Goal: Book appointment/travel/reservation

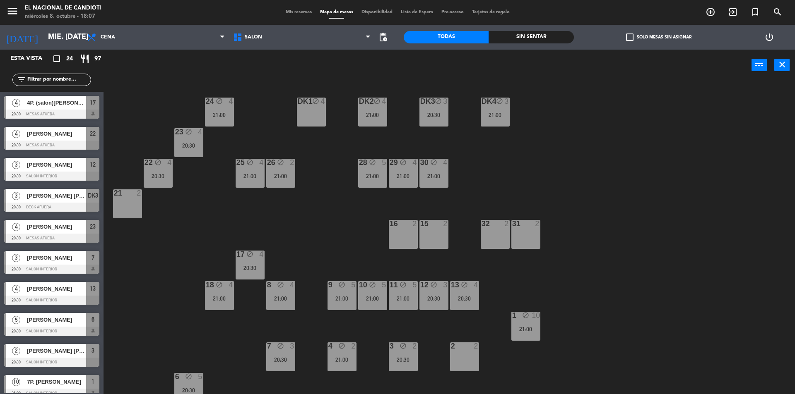
click at [317, 116] on div "DK1 block 4" at bounding box center [311, 112] width 29 height 29
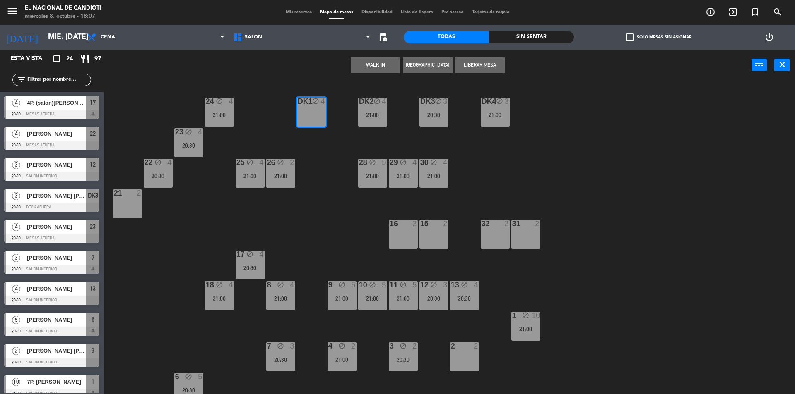
click at [468, 59] on button "Liberar Mesa" at bounding box center [480, 65] width 50 height 17
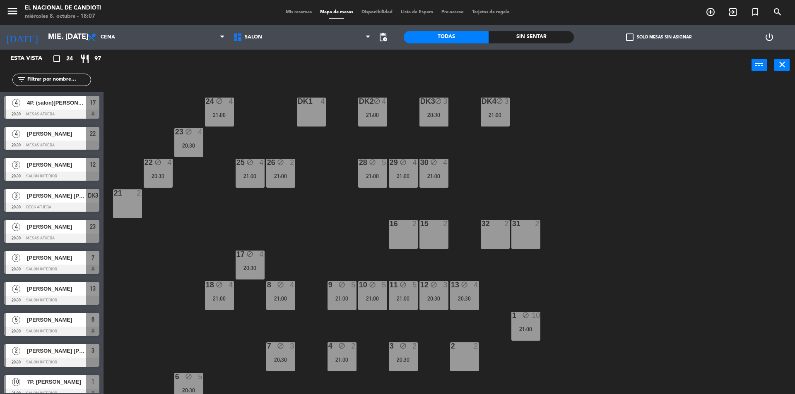
click at [313, 110] on div "DK1 4" at bounding box center [311, 112] width 29 height 29
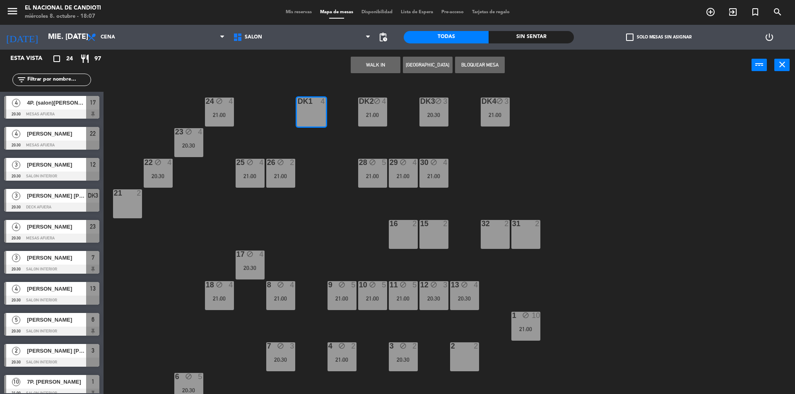
click at [423, 60] on button "[GEOGRAPHIC_DATA]" at bounding box center [428, 65] width 50 height 17
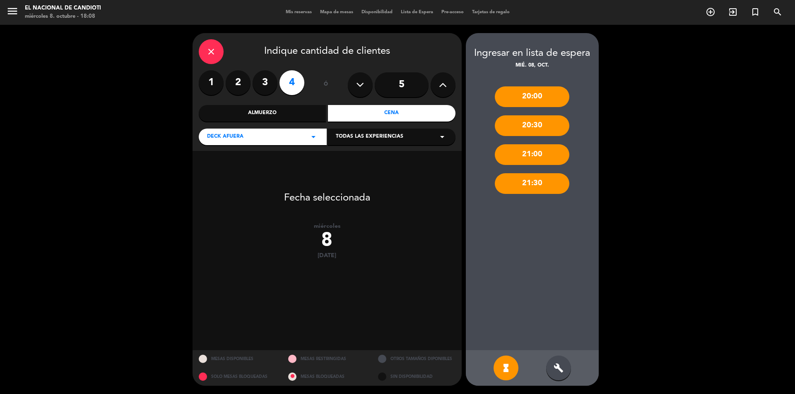
click at [517, 153] on div "21:00" at bounding box center [532, 154] width 74 height 21
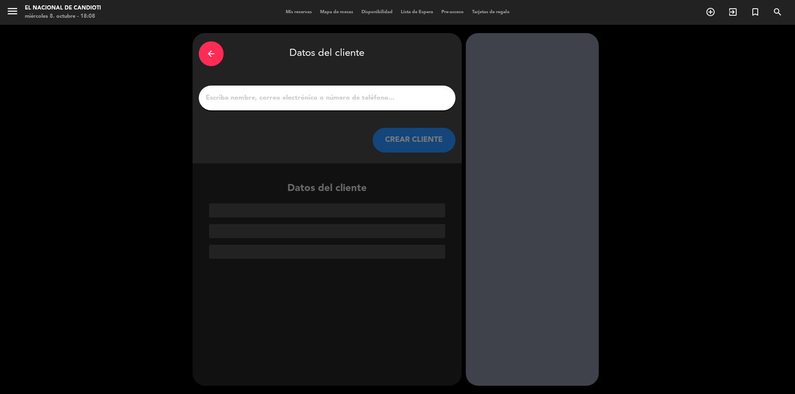
click at [271, 102] on input "1" at bounding box center [327, 98] width 244 height 12
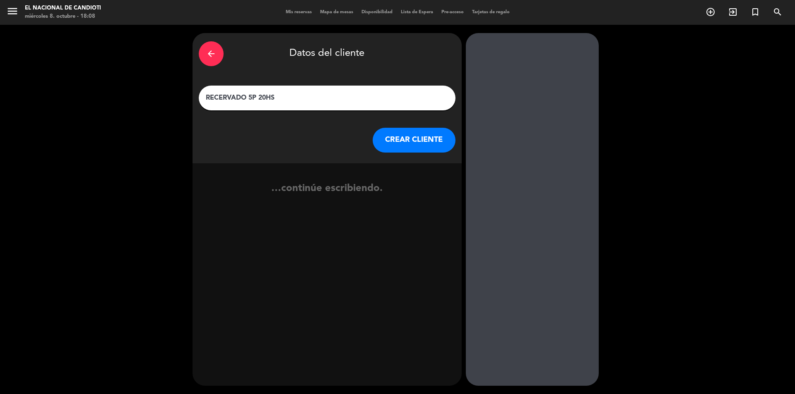
type input "RECERVADO 5P 20HS"
click at [417, 139] on button "CREAR CLIENTE" at bounding box center [413, 140] width 83 height 25
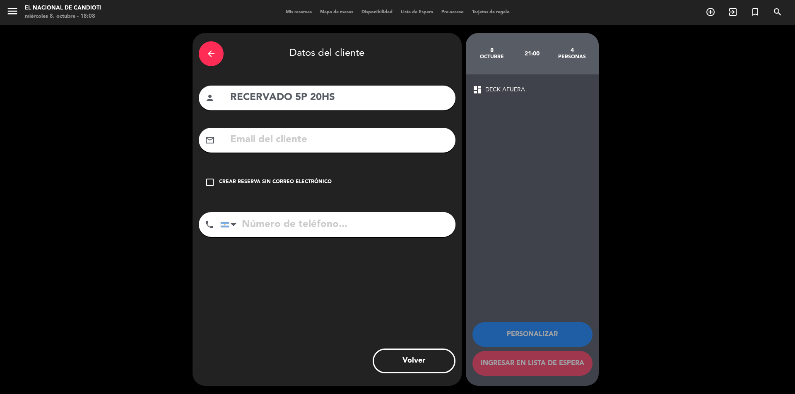
click at [216, 178] on div "check_box_outline_blank Crear reserva sin correo electrónico" at bounding box center [327, 182] width 257 height 25
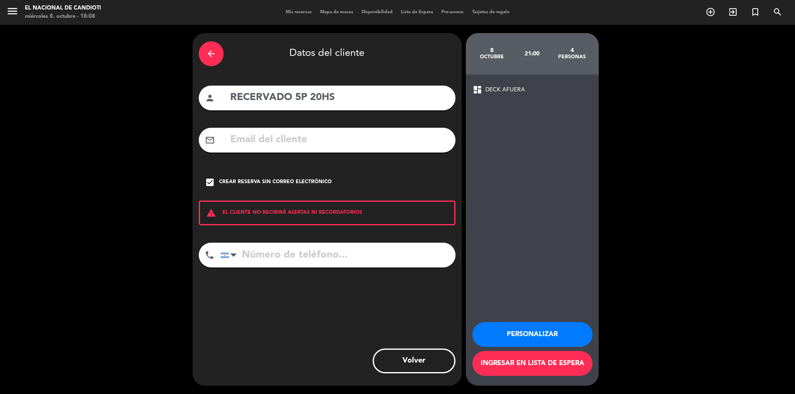
click at [498, 358] on button "Ingresar en lista de espera" at bounding box center [532, 363] width 120 height 25
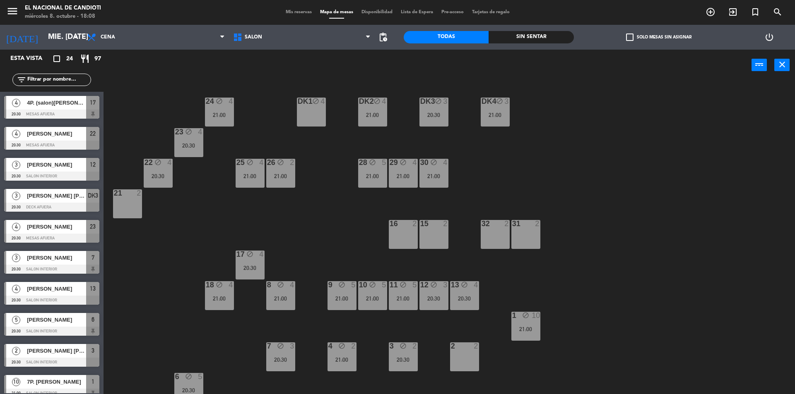
click at [314, 121] on div "DK1 block 4" at bounding box center [311, 112] width 29 height 29
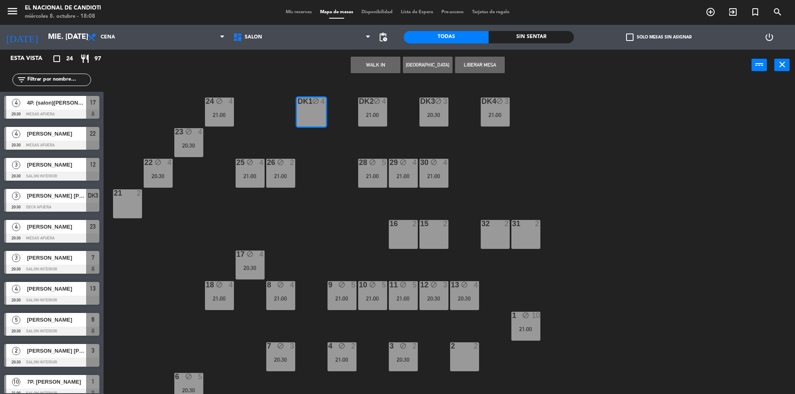
click at [318, 107] on div "DK1 block 4" at bounding box center [311, 112] width 29 height 29
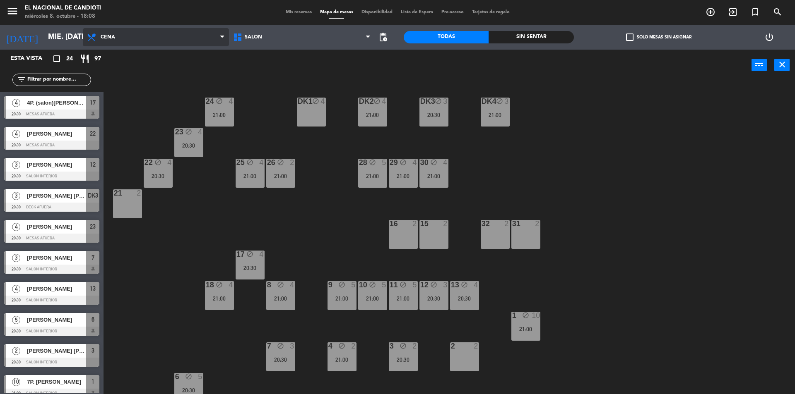
click at [212, 33] on span "Cena" at bounding box center [156, 37] width 146 height 18
click at [178, 72] on ng-component "menu El Nacional de Candioti miércoles 8. octubre - 18:08 Mis reservas Mapa de …" at bounding box center [397, 198] width 795 height 396
click at [292, 150] on div "24 block 4 21:00 DK1 block 4 DK2 block 4 21:00 DK3 block 3 20:30 DK4 block 3 21…" at bounding box center [452, 240] width 683 height 314
click at [134, 216] on div "21 2" at bounding box center [127, 204] width 29 height 29
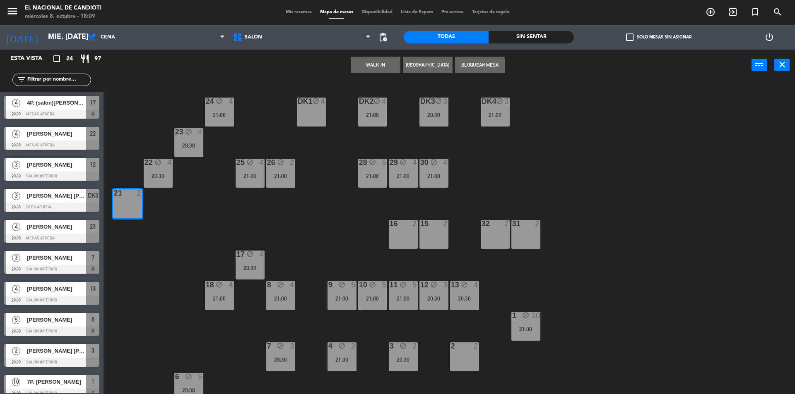
click at [432, 65] on button "[GEOGRAPHIC_DATA]" at bounding box center [428, 65] width 50 height 17
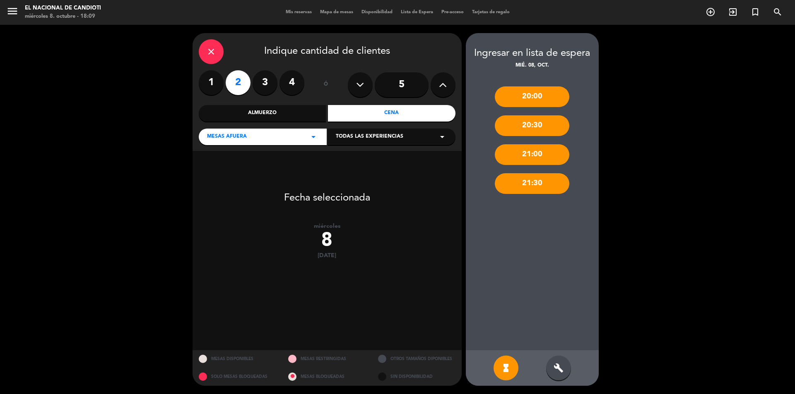
click at [547, 125] on div "20:30" at bounding box center [532, 125] width 74 height 21
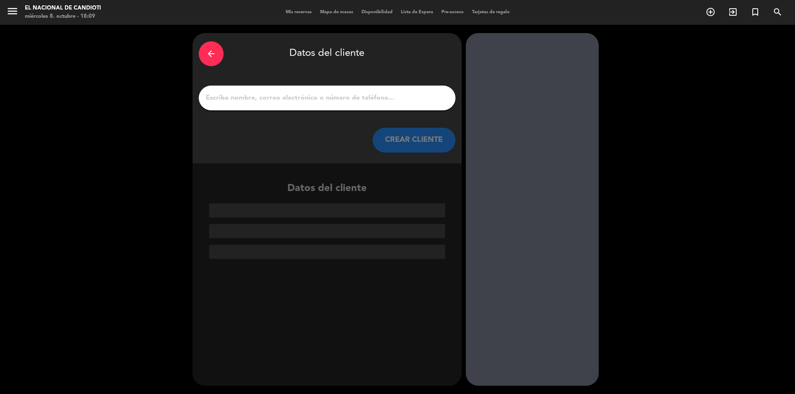
click at [306, 101] on input "1" at bounding box center [327, 98] width 244 height 12
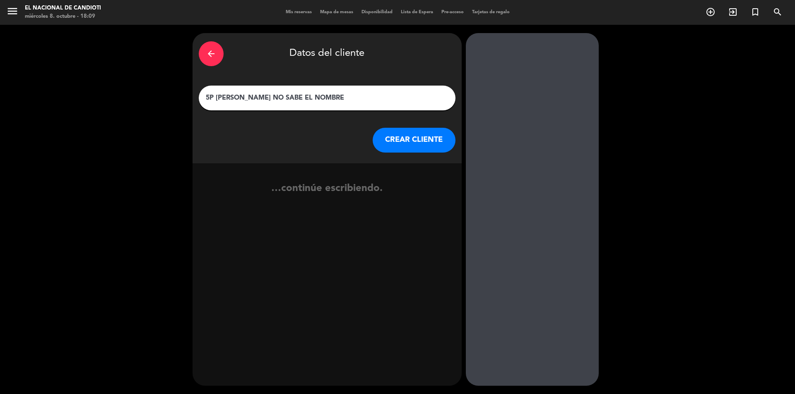
type input "5P [PERSON_NAME] NO SABE EL NOMBRE"
click at [418, 137] on button "CREAR CLIENTE" at bounding box center [413, 140] width 83 height 25
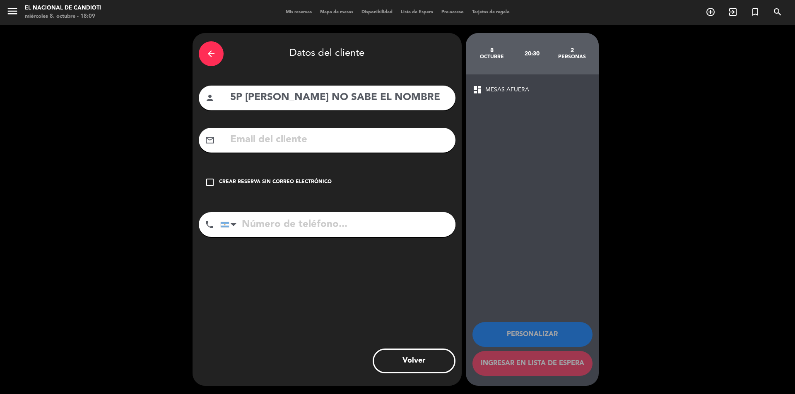
click at [258, 173] on div "check_box_outline_blank Crear reserva sin correo electrónico" at bounding box center [327, 182] width 257 height 25
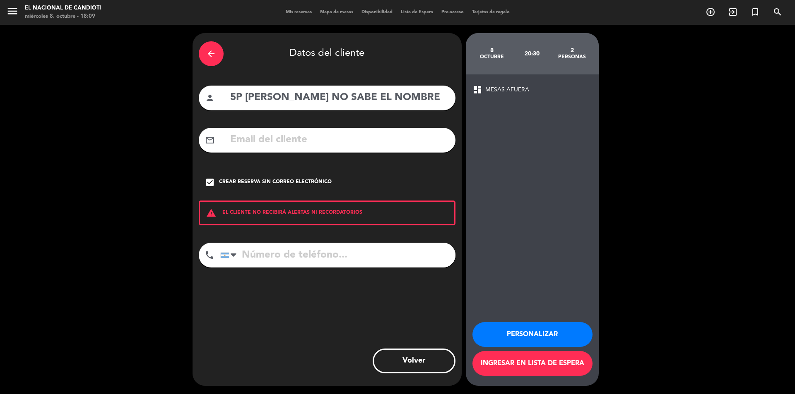
click at [535, 365] on button "Ingresar en lista de espera" at bounding box center [532, 363] width 120 height 25
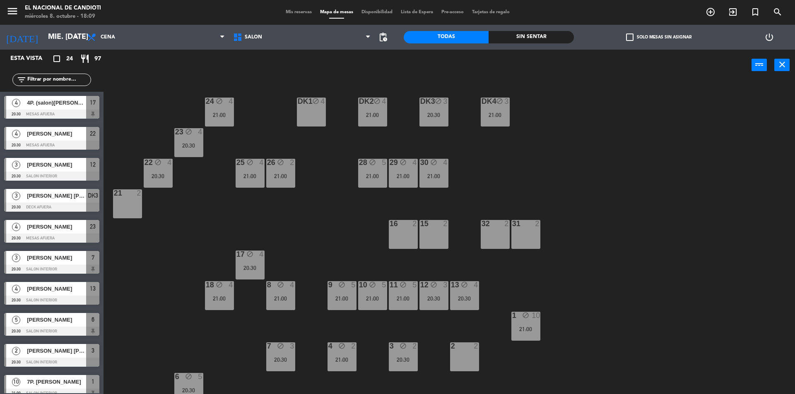
click at [427, 12] on span "Lista de Espera" at bounding box center [416, 12] width 41 height 5
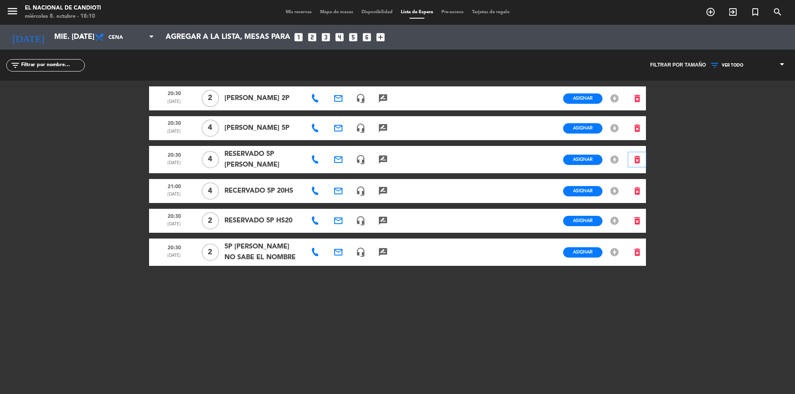
click at [639, 158] on icon "delete_forever" at bounding box center [637, 160] width 10 height 10
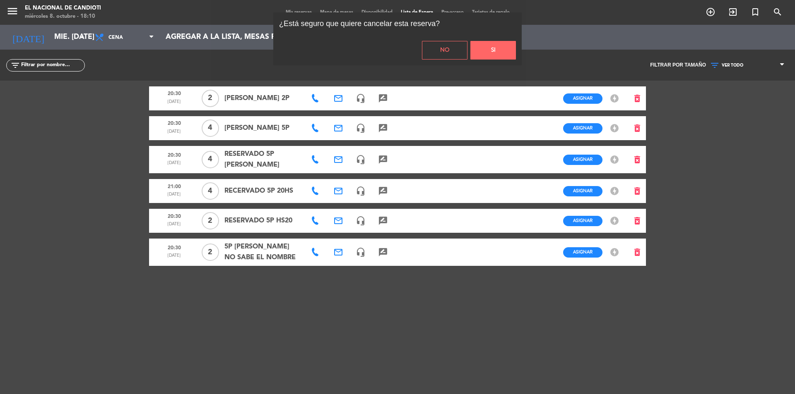
click at [487, 47] on button "Si" at bounding box center [493, 50] width 46 height 19
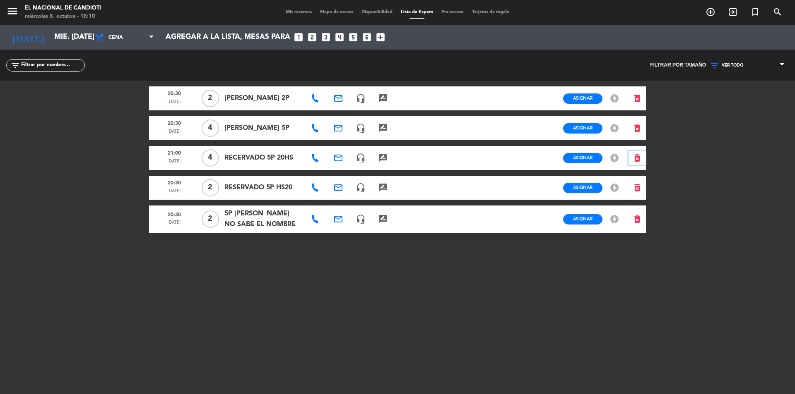
click at [637, 156] on icon "delete_forever" at bounding box center [637, 158] width 10 height 10
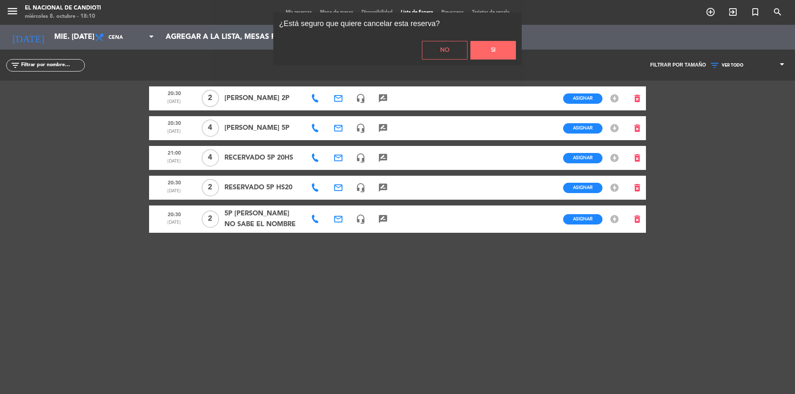
click at [497, 53] on button "Si" at bounding box center [493, 50] width 46 height 19
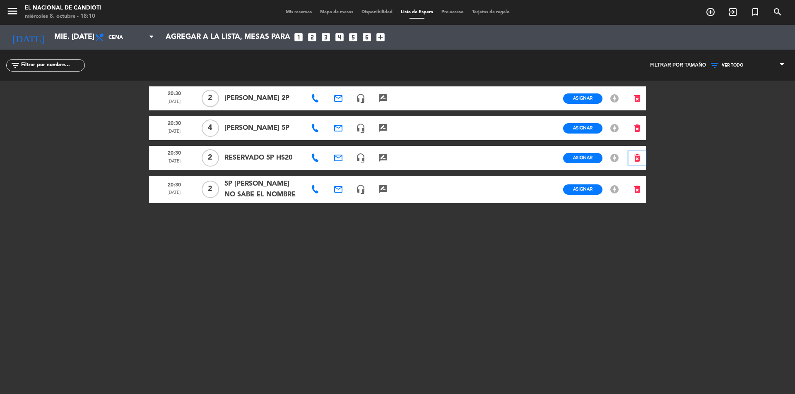
click at [637, 161] on icon "delete_forever" at bounding box center [637, 158] width 10 height 10
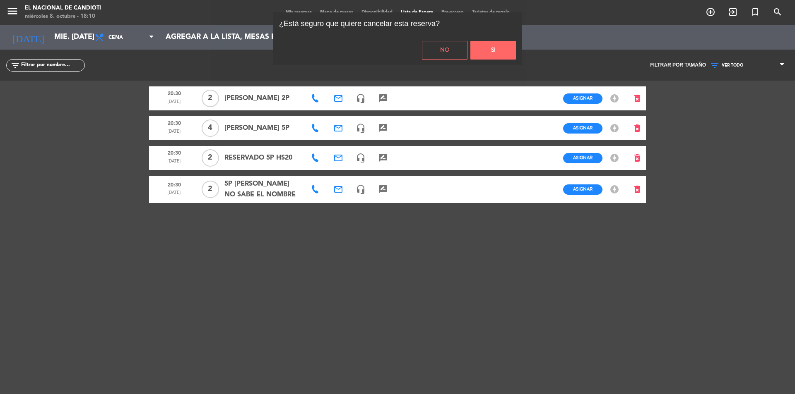
click at [497, 49] on button "Si" at bounding box center [493, 50] width 46 height 19
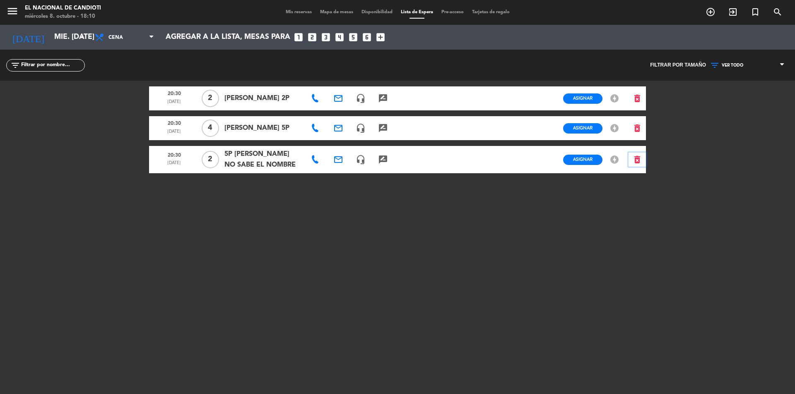
click at [633, 160] on icon "delete_forever" at bounding box center [637, 160] width 10 height 10
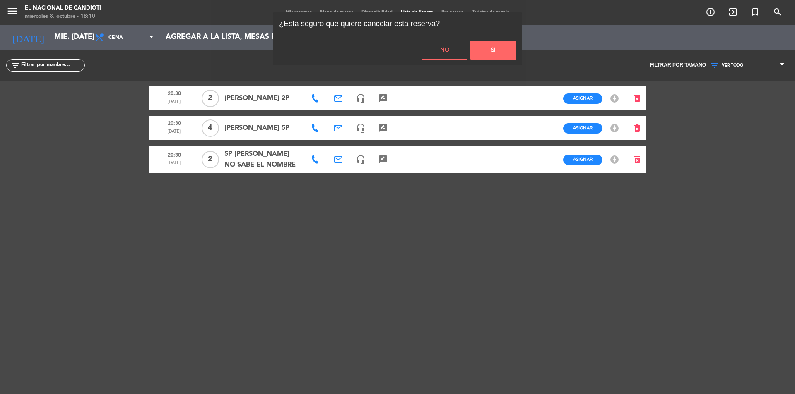
click at [491, 51] on button "Si" at bounding box center [493, 50] width 46 height 19
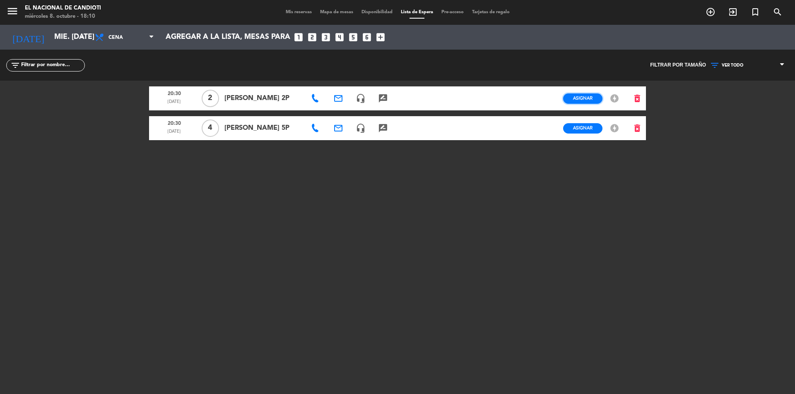
click at [584, 98] on span "Asignar" at bounding box center [582, 98] width 19 height 6
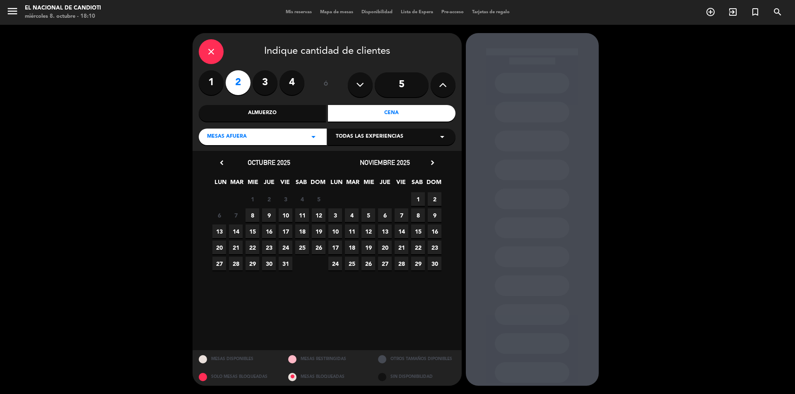
click at [252, 216] on span "8" at bounding box center [252, 216] width 14 height 14
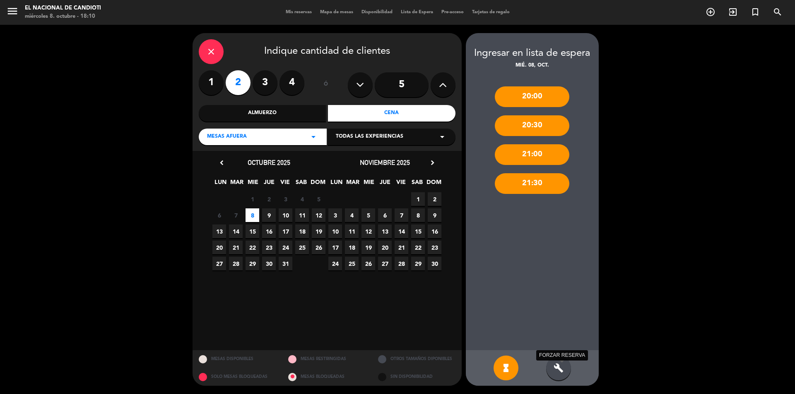
click at [560, 364] on icon "build" at bounding box center [558, 368] width 10 height 10
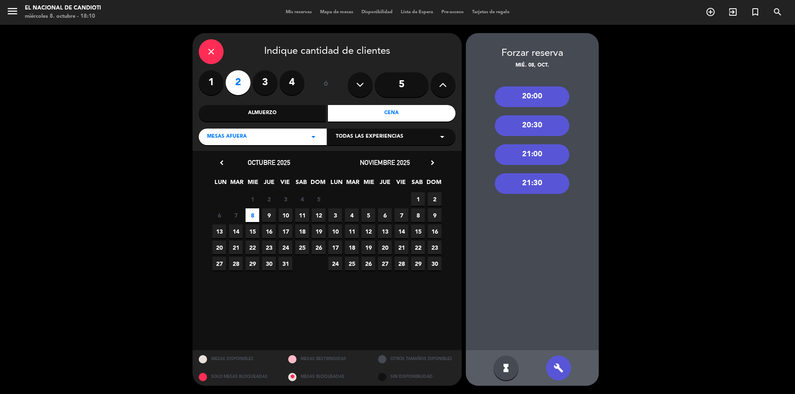
click at [535, 125] on div "20:30" at bounding box center [532, 125] width 74 height 21
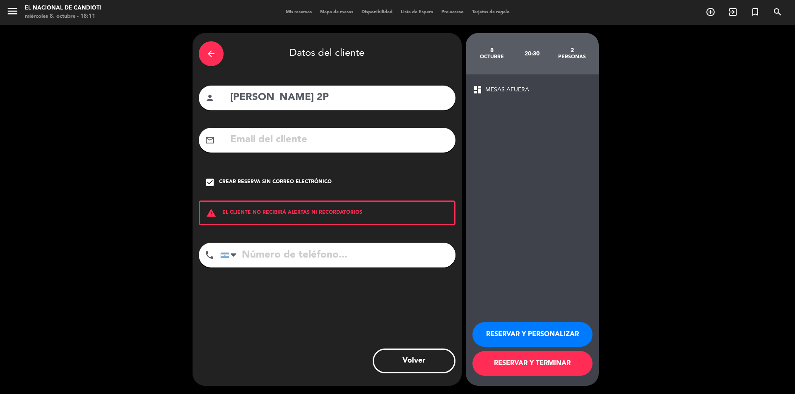
click at [544, 367] on button "RESERVAR Y TERMINAR" at bounding box center [532, 363] width 120 height 25
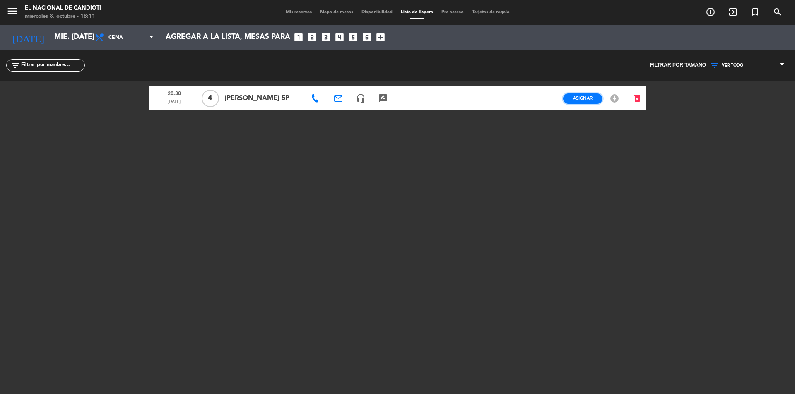
click at [586, 99] on span "Asignar" at bounding box center [582, 98] width 19 height 6
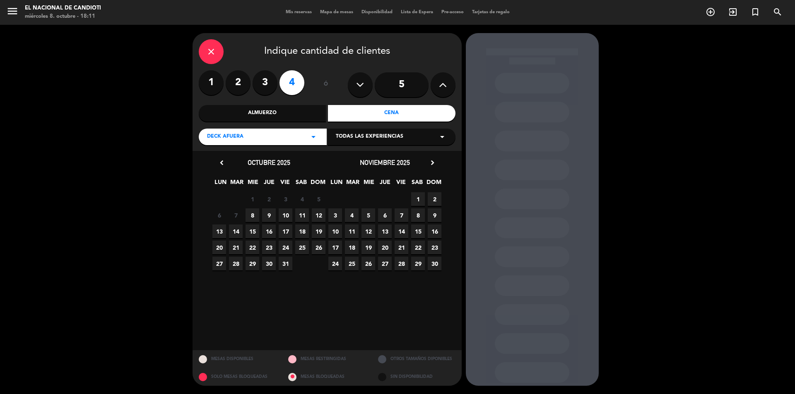
click at [247, 214] on span "8" at bounding box center [252, 216] width 14 height 14
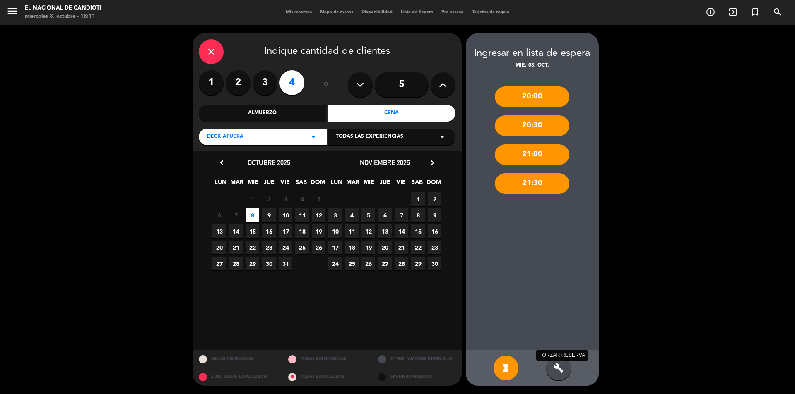
click at [562, 368] on icon "build" at bounding box center [558, 368] width 10 height 10
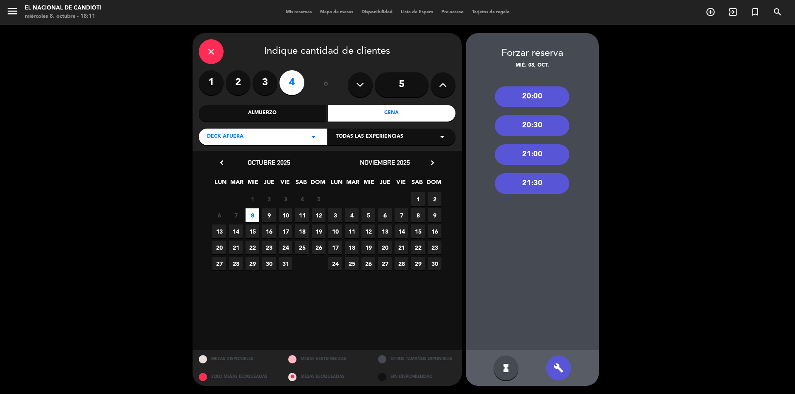
click at [532, 126] on div "20:30" at bounding box center [532, 125] width 74 height 21
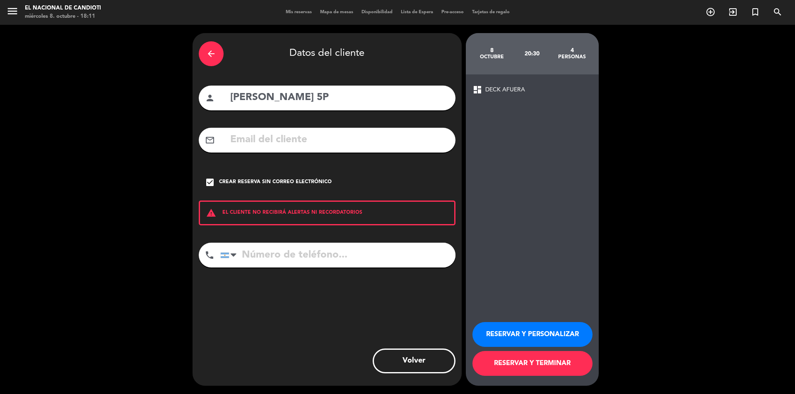
click at [538, 361] on button "RESERVAR Y TERMINAR" at bounding box center [532, 363] width 120 height 25
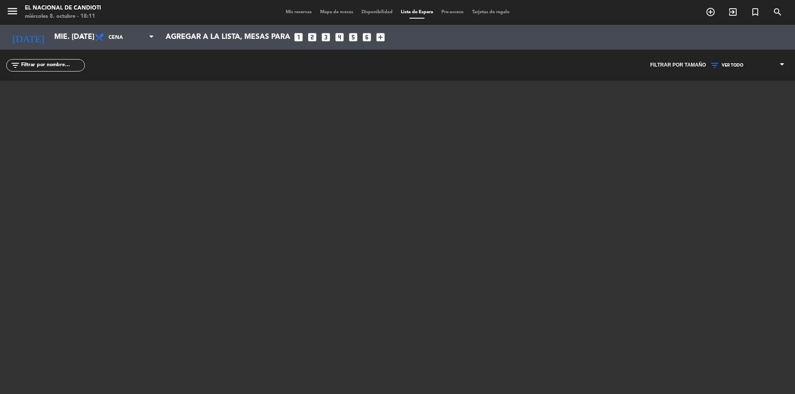
click at [329, 11] on span "Mapa de mesas" at bounding box center [336, 12] width 41 height 5
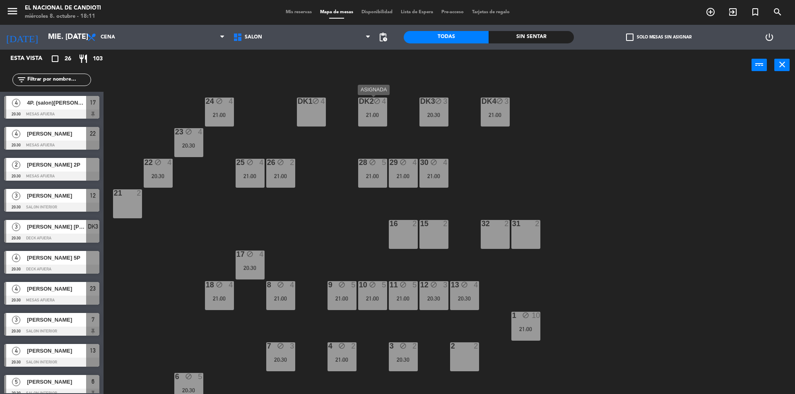
click at [375, 111] on div "DK2 block 4 21:00" at bounding box center [372, 112] width 29 height 29
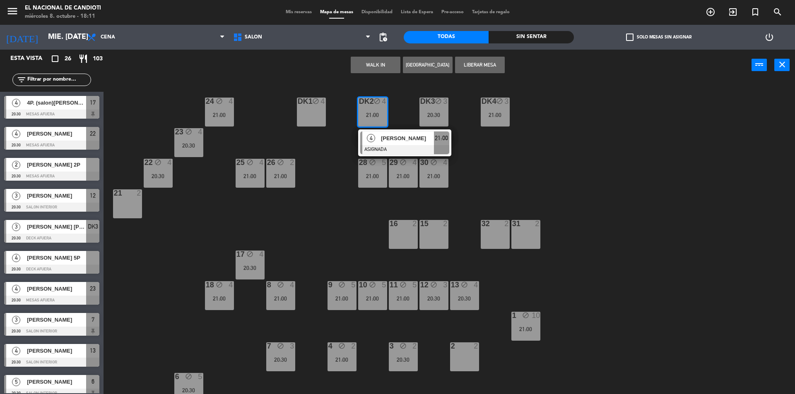
click at [374, 113] on div "21:00" at bounding box center [372, 115] width 29 height 6
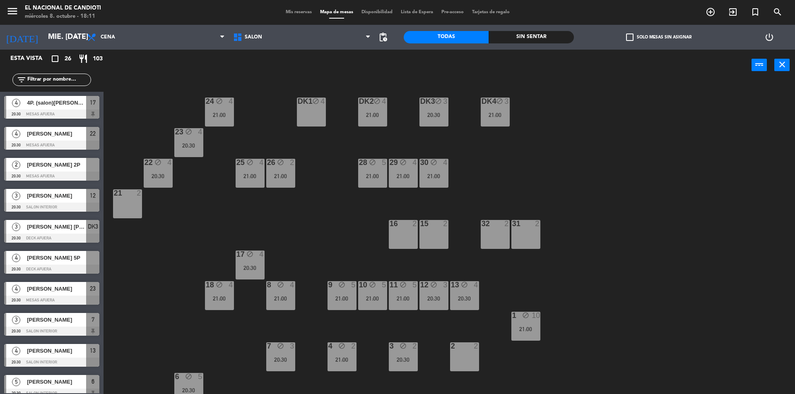
click at [429, 10] on span "Lista de Espera" at bounding box center [416, 12] width 41 height 5
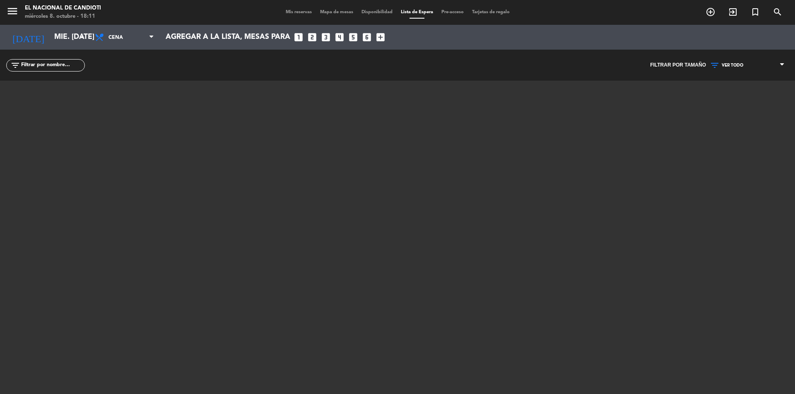
click at [320, 10] on span "Mapa de mesas" at bounding box center [336, 12] width 41 height 5
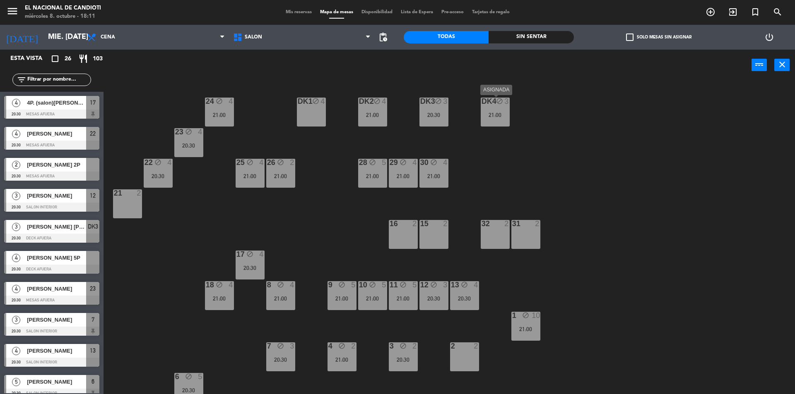
click at [497, 118] on div "21:00" at bounding box center [494, 115] width 29 height 6
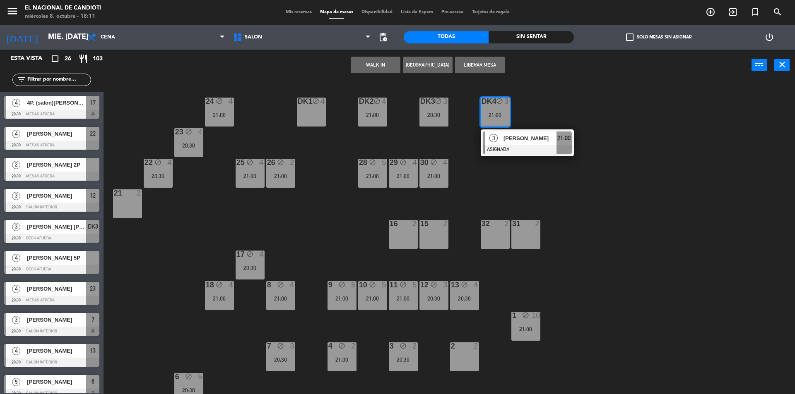
click at [498, 111] on div "DK4 block 3 21:00" at bounding box center [494, 112] width 29 height 29
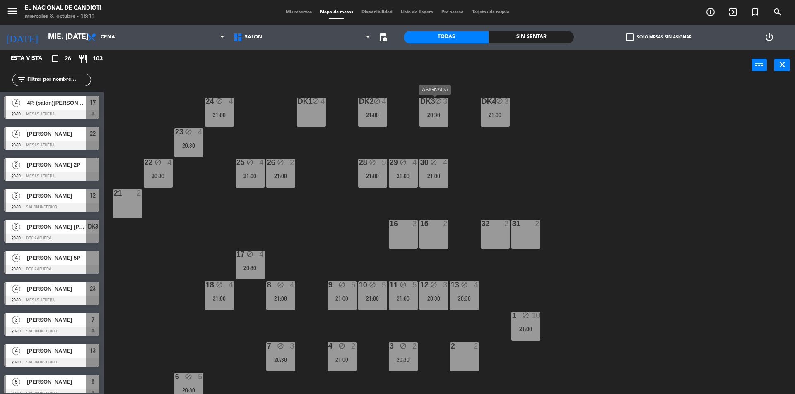
click at [432, 115] on div "20:30" at bounding box center [433, 115] width 29 height 6
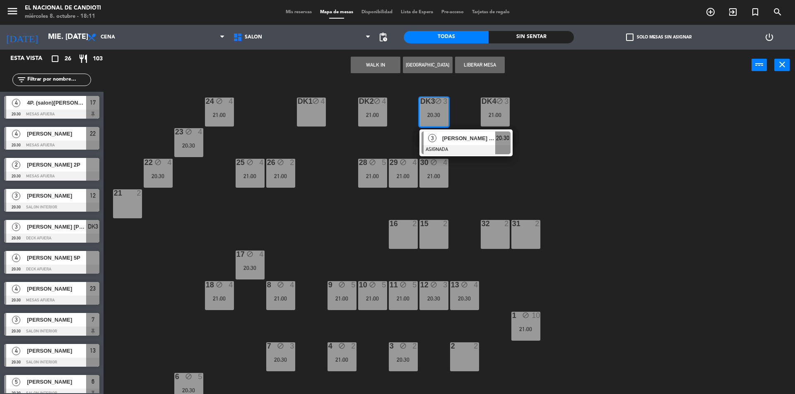
click at [432, 115] on div "20:30" at bounding box center [433, 115] width 29 height 6
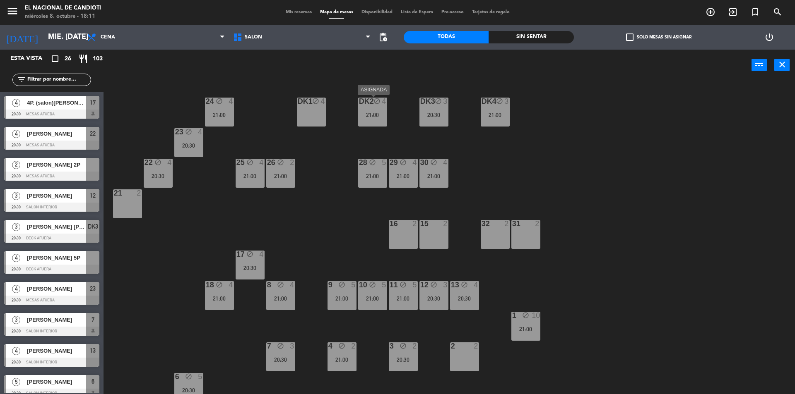
click at [378, 114] on div "21:00" at bounding box center [372, 115] width 29 height 6
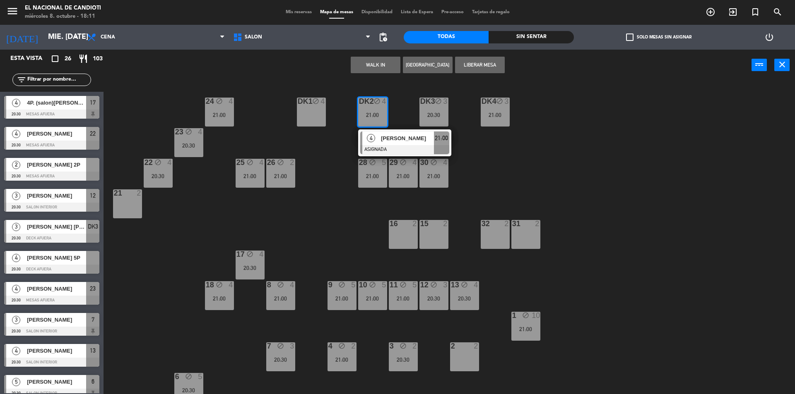
click at [378, 114] on div "21:00" at bounding box center [372, 115] width 29 height 6
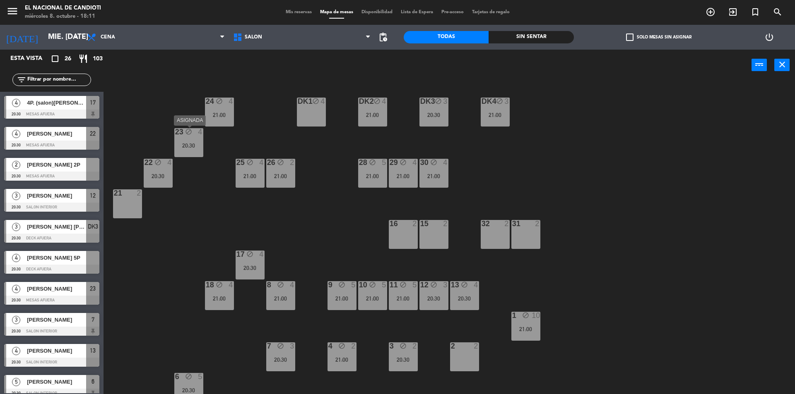
click at [224, 116] on div "21:00" at bounding box center [219, 115] width 29 height 6
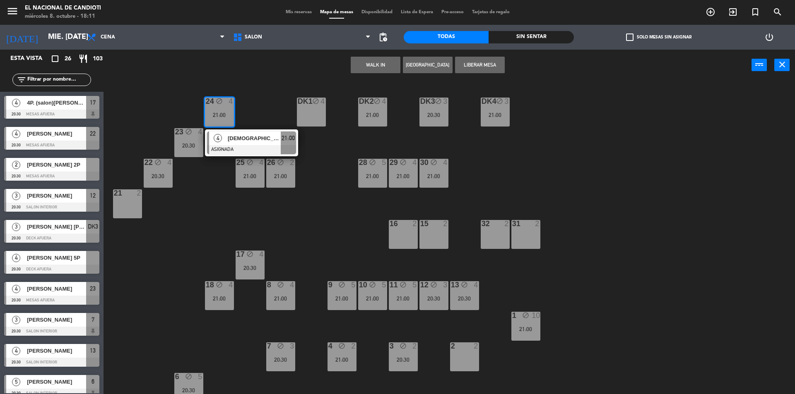
click at [224, 116] on div "21:00" at bounding box center [219, 115] width 29 height 6
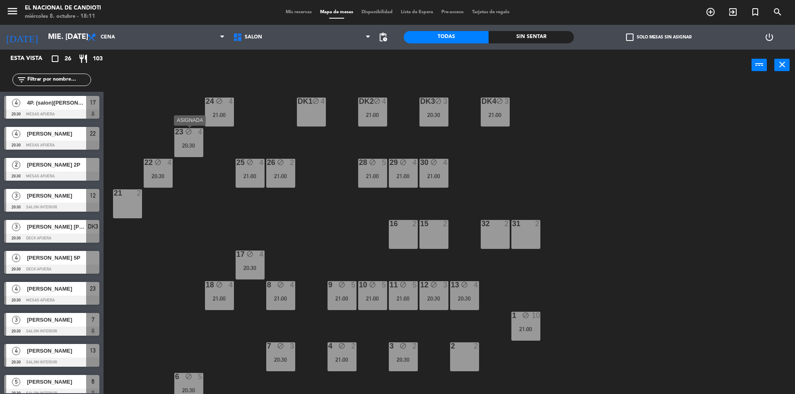
click at [197, 139] on div "23 block 4 20:30" at bounding box center [188, 142] width 29 height 29
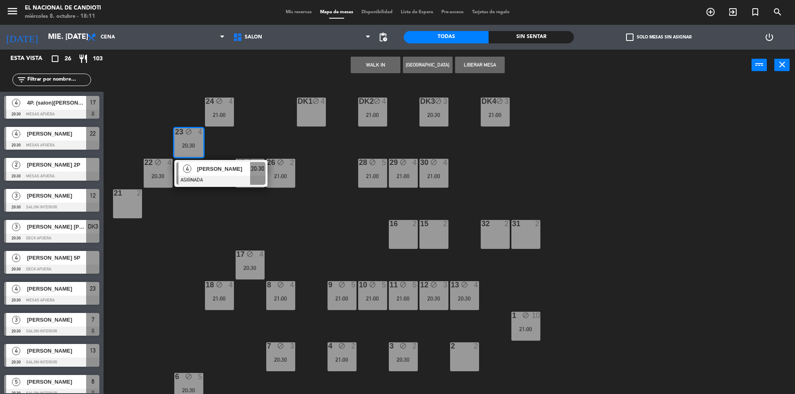
click at [197, 139] on div "23 block 4 20:30" at bounding box center [188, 142] width 29 height 29
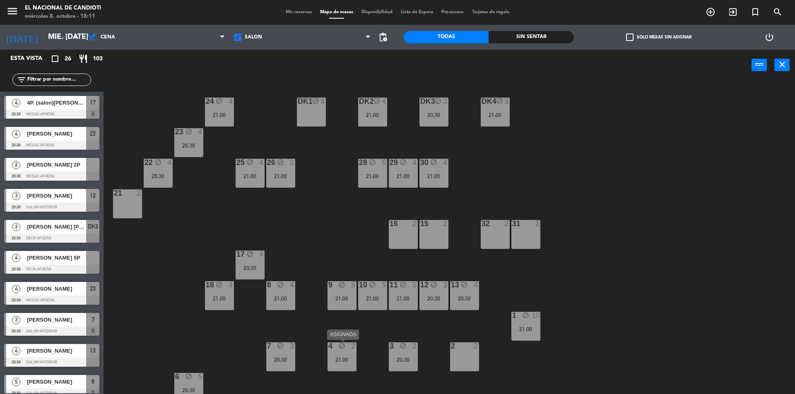
click at [342, 360] on div "21:00" at bounding box center [341, 360] width 29 height 6
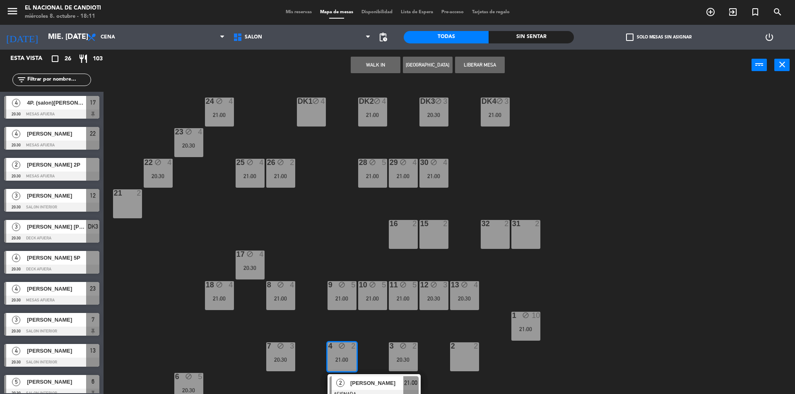
scroll to position [6, 0]
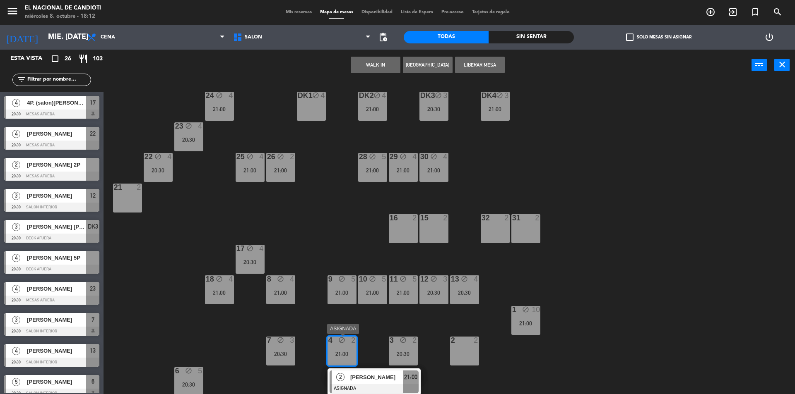
click at [346, 353] on div "21:00" at bounding box center [341, 354] width 29 height 6
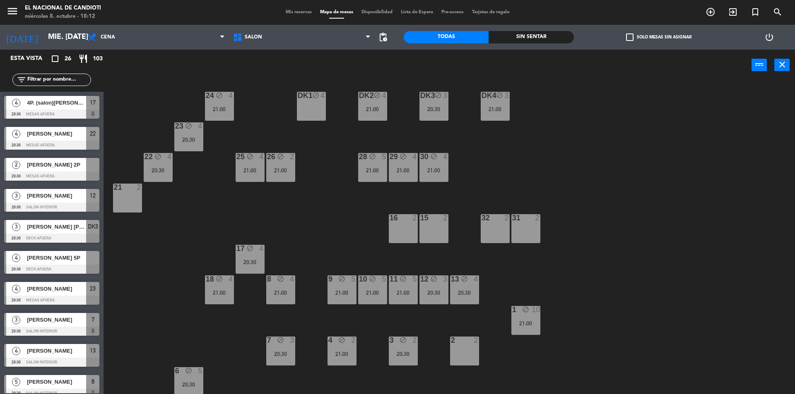
click at [45, 258] on span "[PERSON_NAME] 5P" at bounding box center [56, 258] width 59 height 9
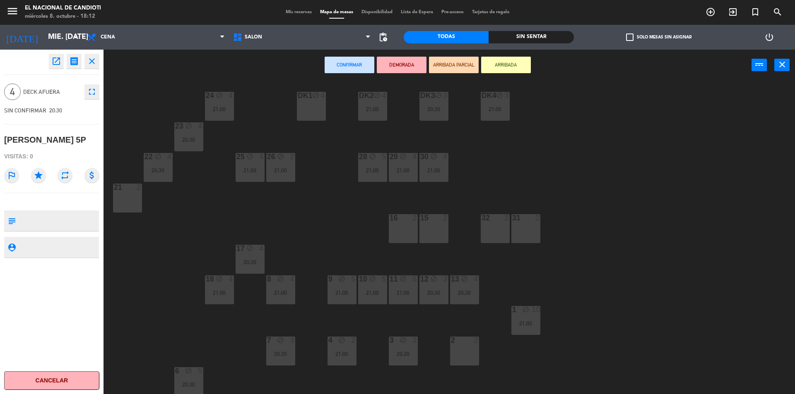
click at [94, 63] on icon "close" at bounding box center [92, 61] width 10 height 10
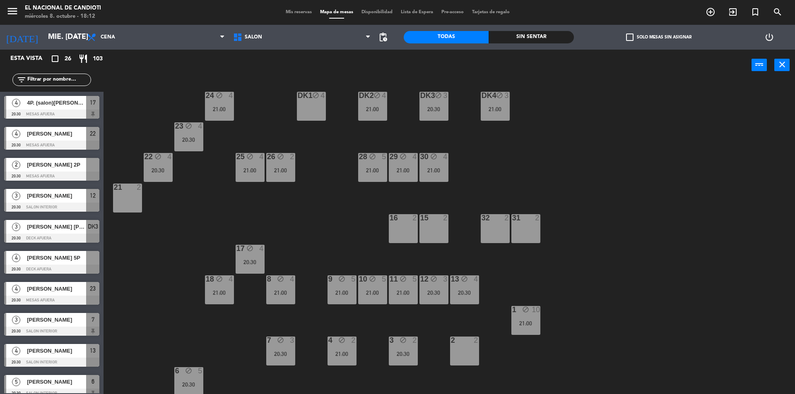
click at [187, 377] on div "6 block 5 20:30" at bounding box center [188, 382] width 29 height 29
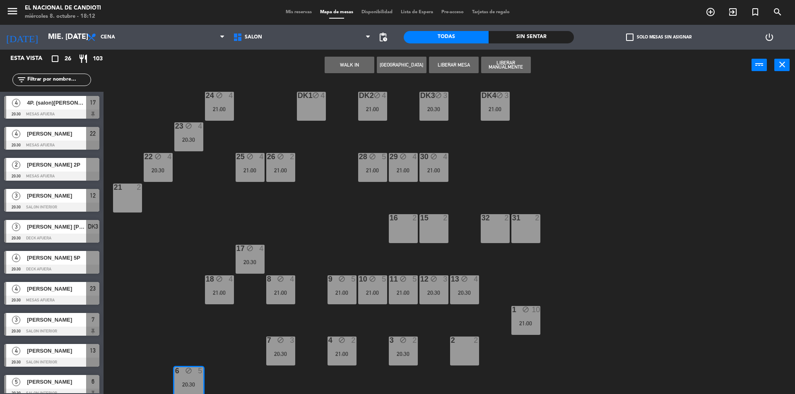
scroll to position [36, 0]
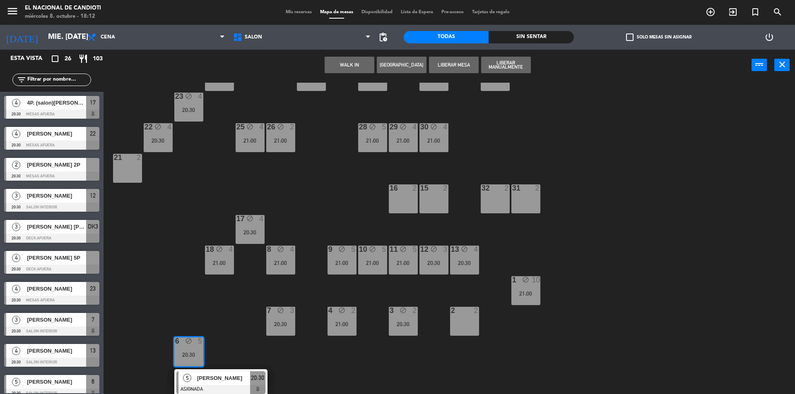
click at [195, 356] on div "20:30" at bounding box center [188, 355] width 29 height 6
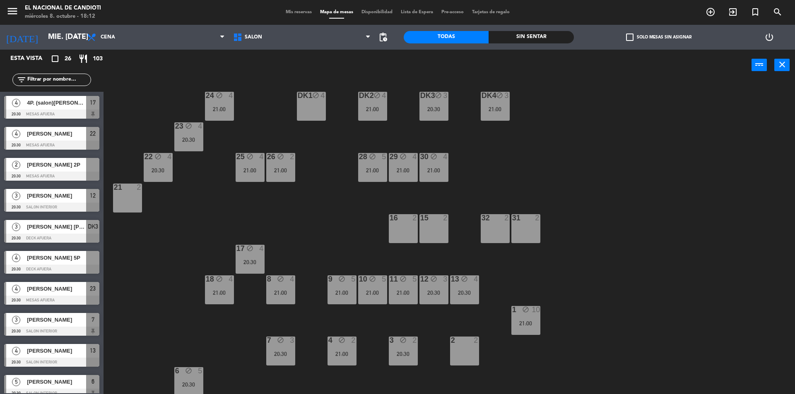
scroll to position [6, 0]
click at [220, 291] on div "21:00" at bounding box center [219, 293] width 29 height 6
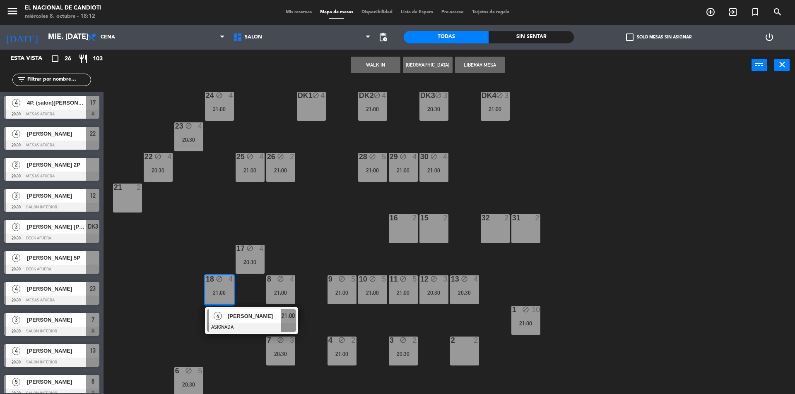
click at [220, 291] on div "21:00" at bounding box center [219, 293] width 29 height 6
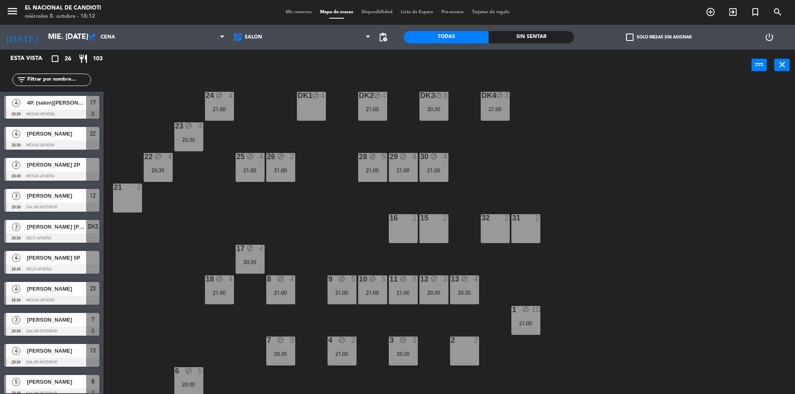
click at [247, 257] on div "17 block 4 20:30" at bounding box center [249, 259] width 29 height 29
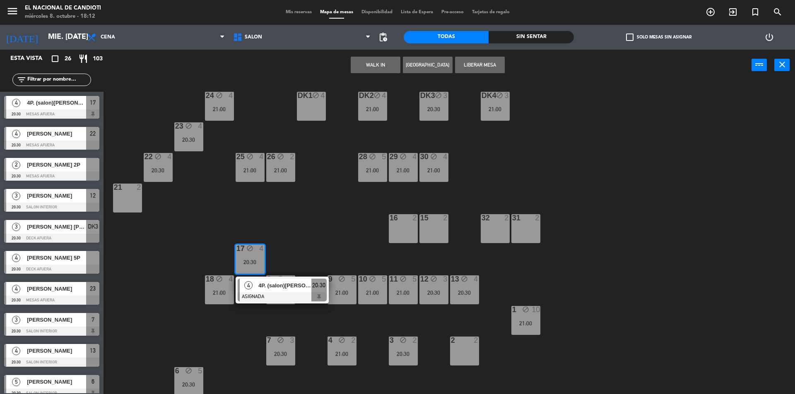
click at [247, 257] on div "17 block 4 20:30" at bounding box center [249, 259] width 29 height 29
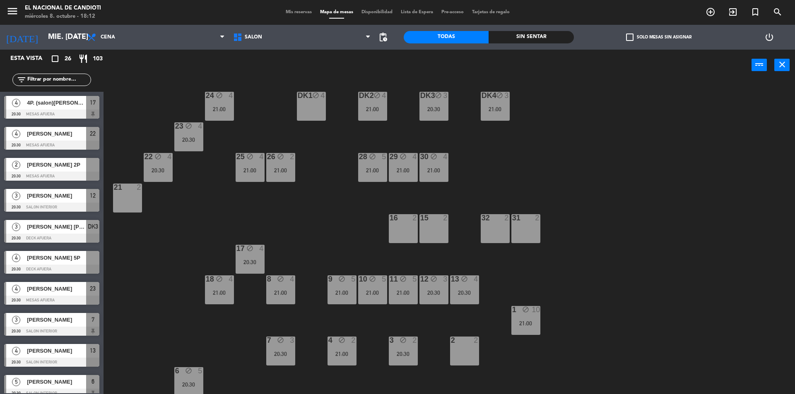
click at [274, 286] on div "8 block 4 21:00" at bounding box center [280, 290] width 29 height 29
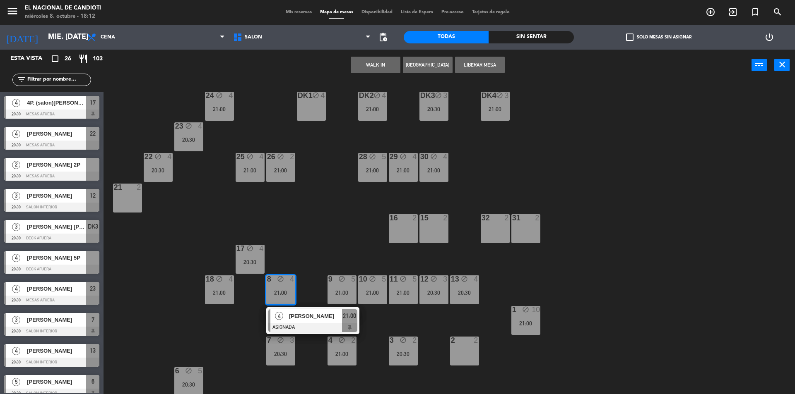
click at [273, 286] on div "8 block 4 21:00" at bounding box center [280, 290] width 29 height 29
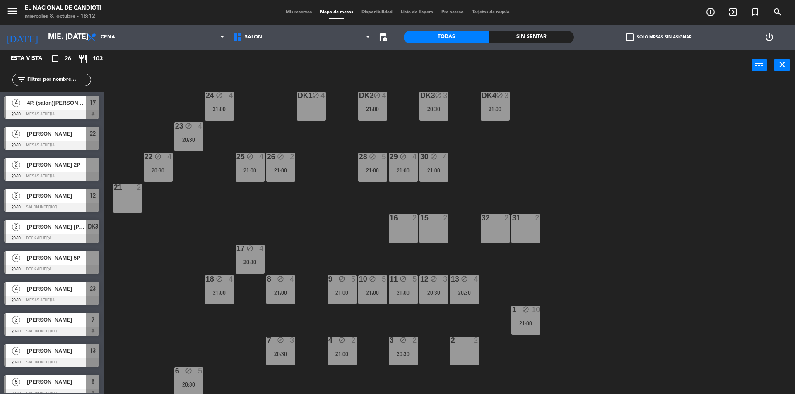
click at [341, 293] on div "21:00" at bounding box center [341, 293] width 29 height 6
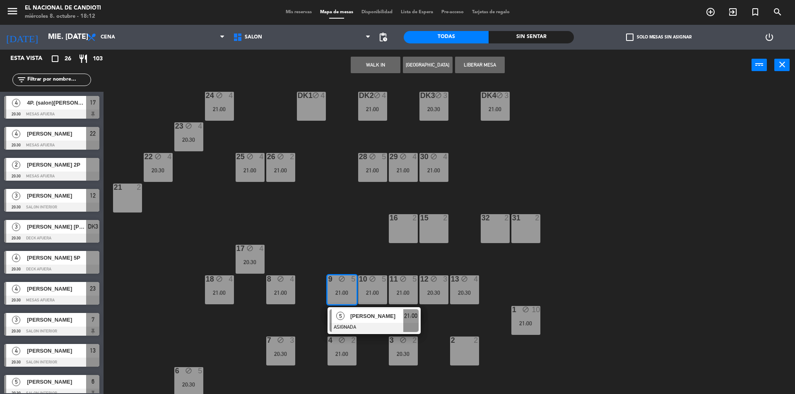
click at [341, 293] on div "21:00" at bounding box center [341, 293] width 29 height 6
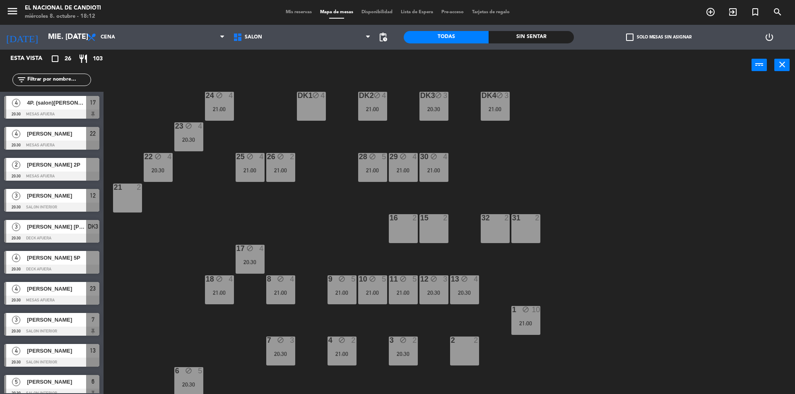
click at [368, 292] on div "21:00" at bounding box center [372, 293] width 29 height 6
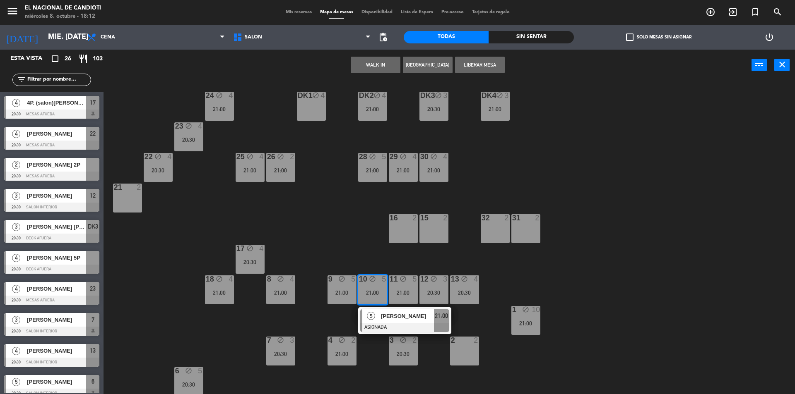
click at [368, 292] on div "21:00" at bounding box center [372, 293] width 29 height 6
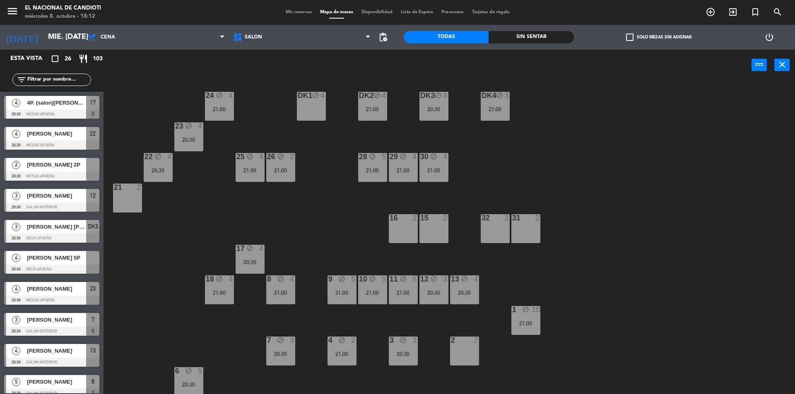
click at [399, 291] on div "21:00" at bounding box center [403, 293] width 29 height 6
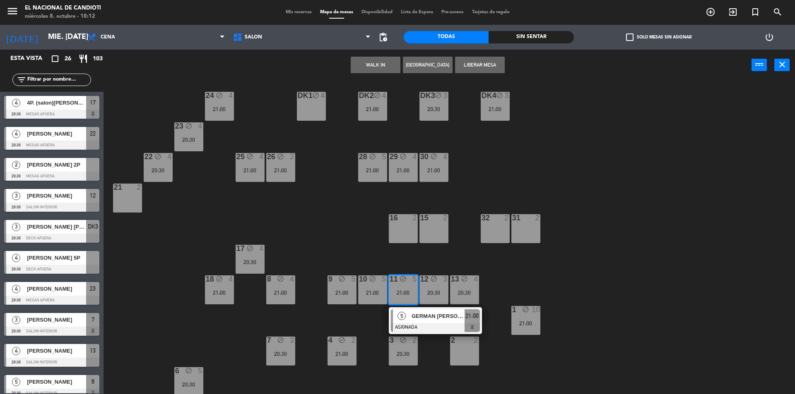
click at [399, 291] on div "21:00" at bounding box center [403, 293] width 29 height 6
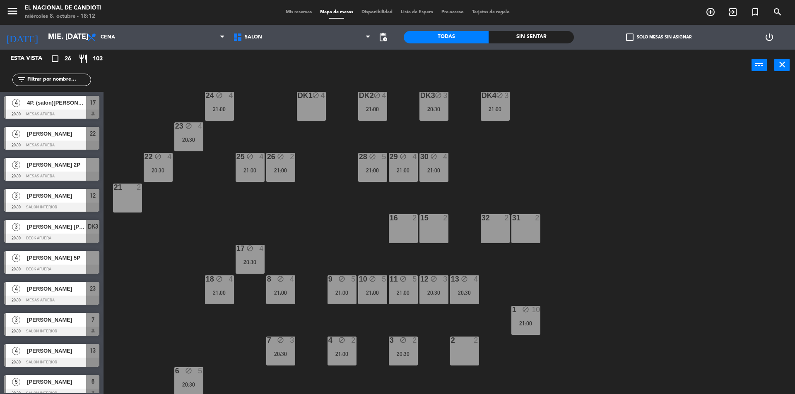
click at [428, 291] on div "20:30" at bounding box center [433, 293] width 29 height 6
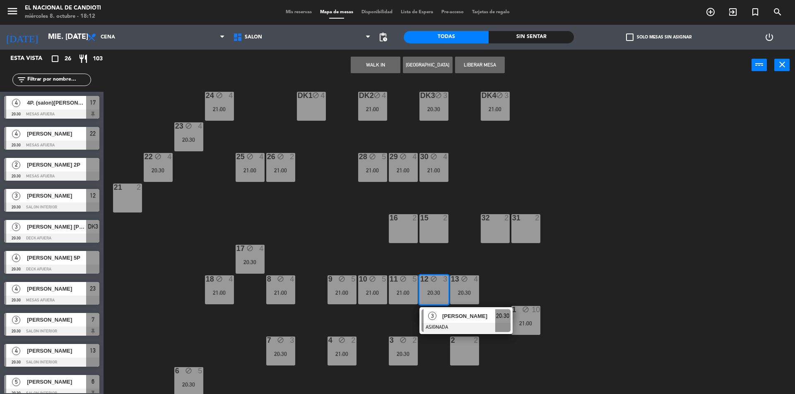
click at [428, 291] on div "20:30" at bounding box center [433, 293] width 29 height 6
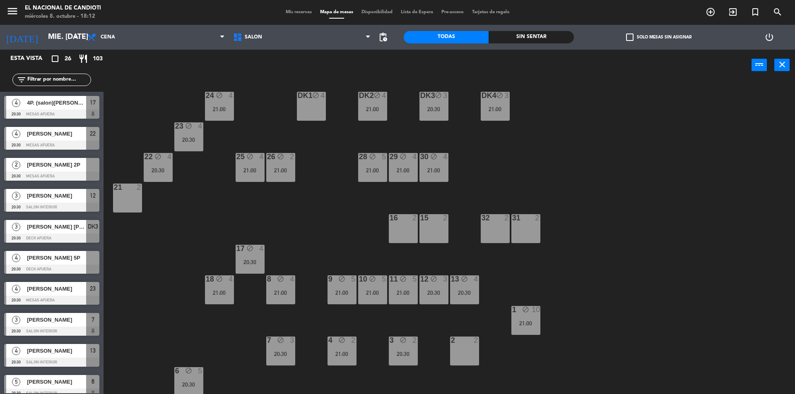
click at [463, 295] on div "20:30" at bounding box center [464, 293] width 29 height 6
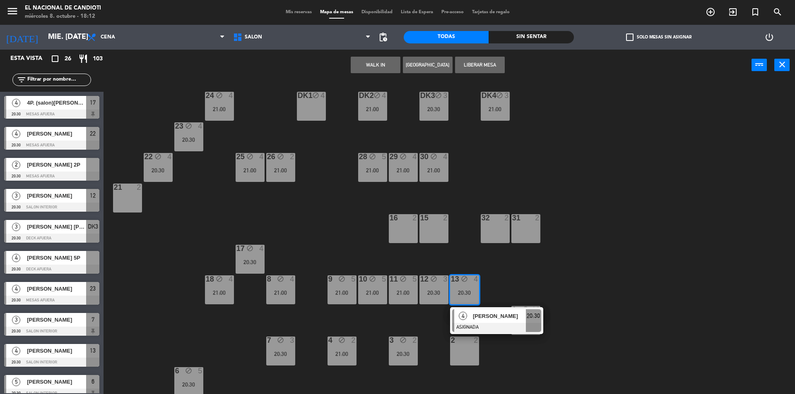
click at [463, 295] on div "20:30" at bounding box center [464, 293] width 29 height 6
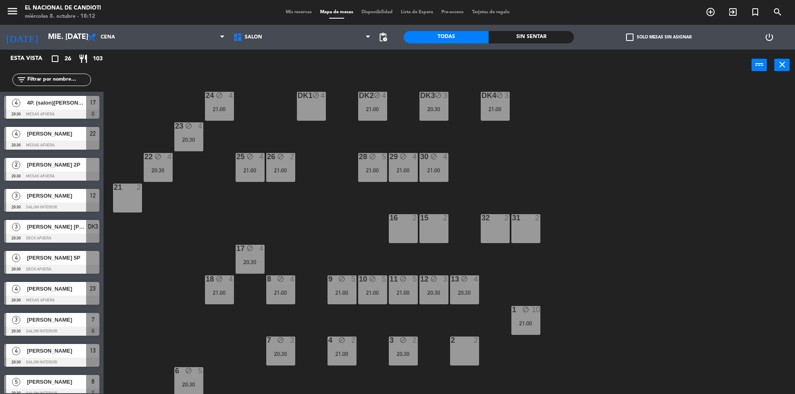
click at [524, 324] on div "21:00" at bounding box center [525, 324] width 29 height 6
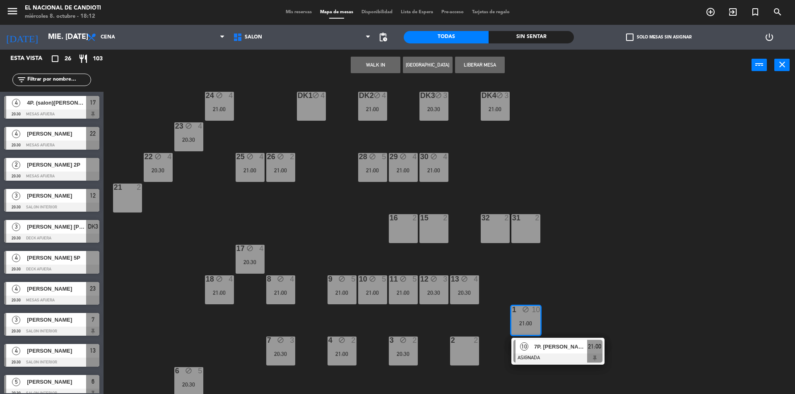
click at [524, 324] on div "21:00" at bounding box center [525, 324] width 29 height 6
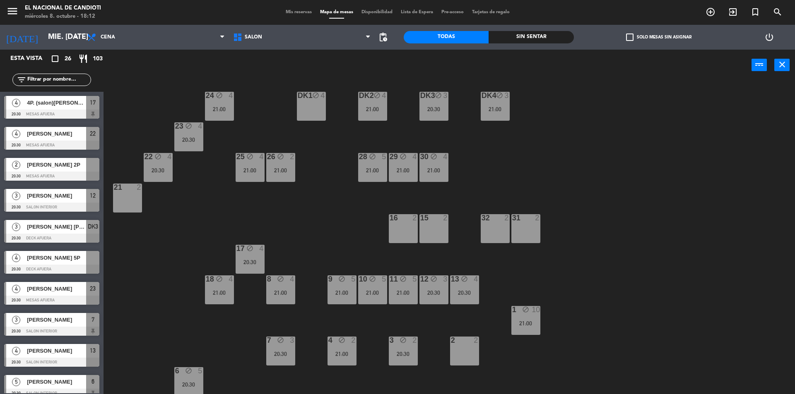
click at [400, 343] on icon "block" at bounding box center [402, 340] width 7 height 7
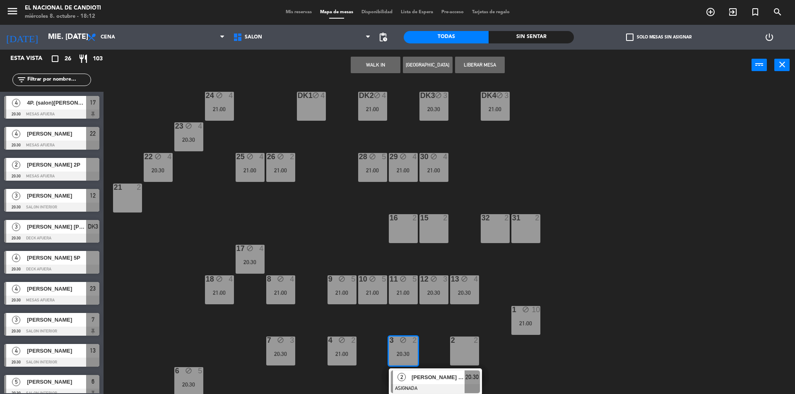
click at [400, 343] on icon "block" at bounding box center [402, 340] width 7 height 7
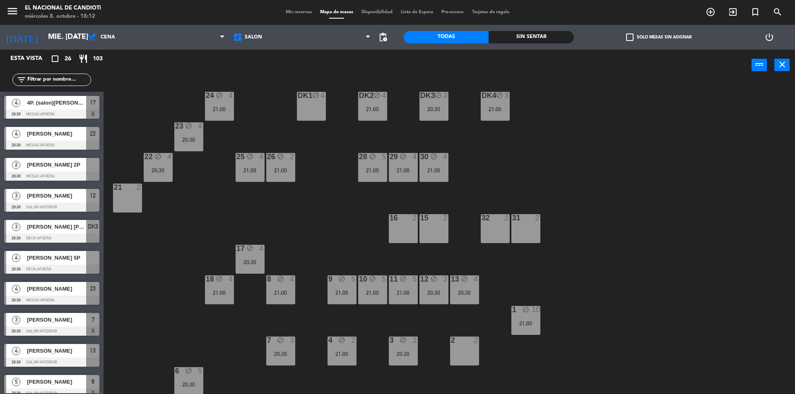
click at [348, 351] on div "21:00" at bounding box center [341, 354] width 29 height 6
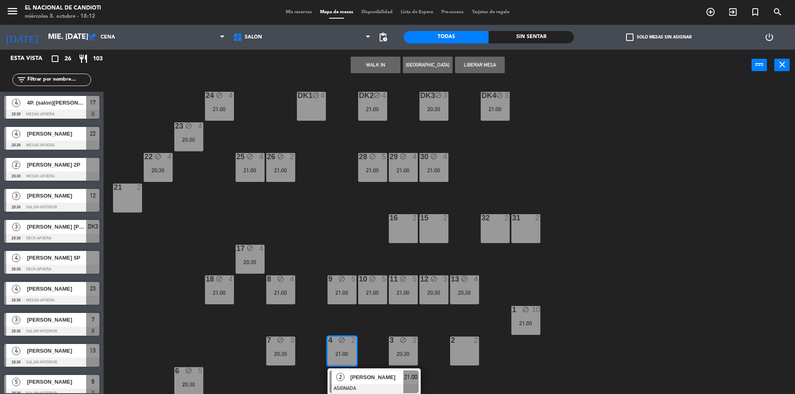
click at [348, 351] on div "21:00" at bounding box center [341, 354] width 29 height 6
click at [344, 352] on div "21:00" at bounding box center [341, 354] width 29 height 6
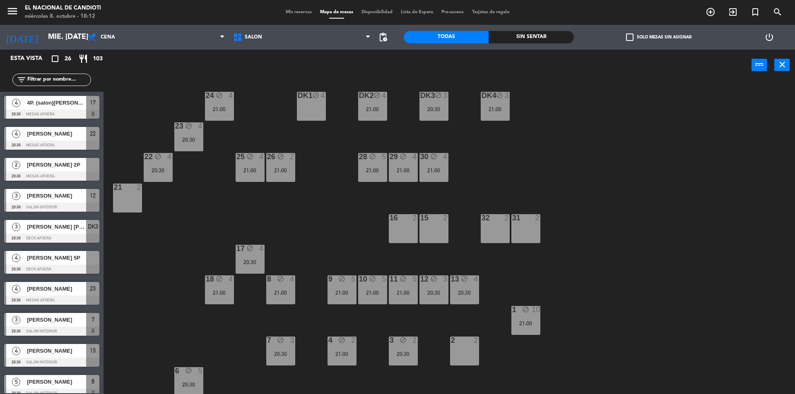
click at [275, 353] on div "20:30" at bounding box center [280, 354] width 29 height 6
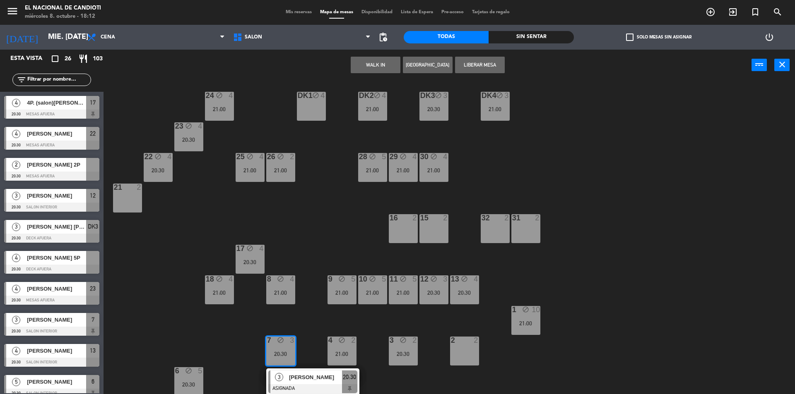
click at [275, 353] on div "20:30" at bounding box center [280, 354] width 29 height 6
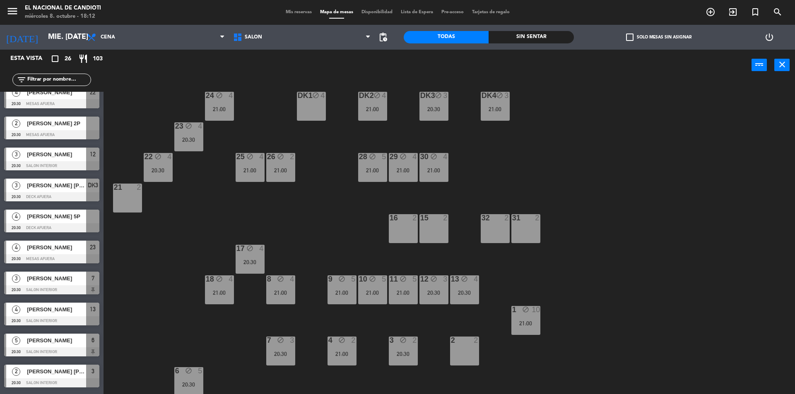
scroll to position [0, 0]
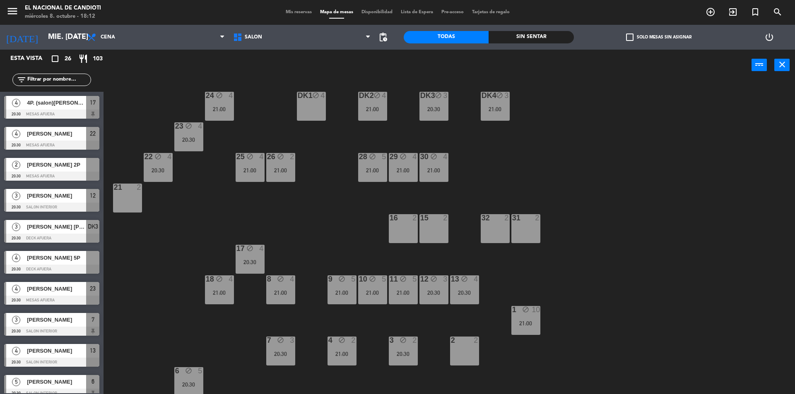
click at [71, 255] on span "[PERSON_NAME] 5P" at bounding box center [56, 258] width 59 height 9
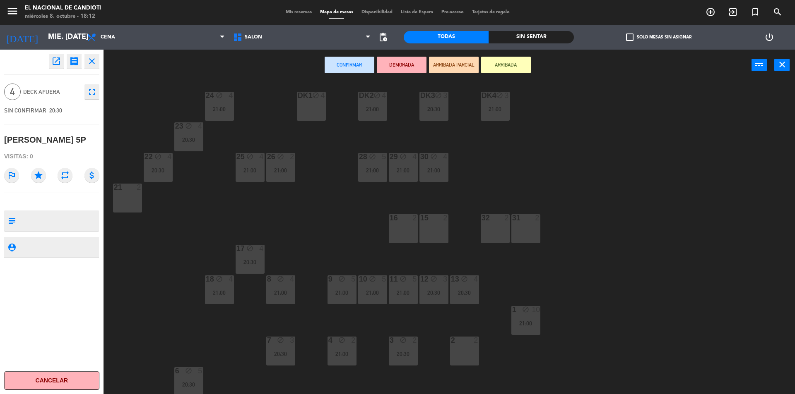
click at [92, 60] on icon "close" at bounding box center [92, 61] width 10 height 10
